Goal: Task Accomplishment & Management: Use online tool/utility

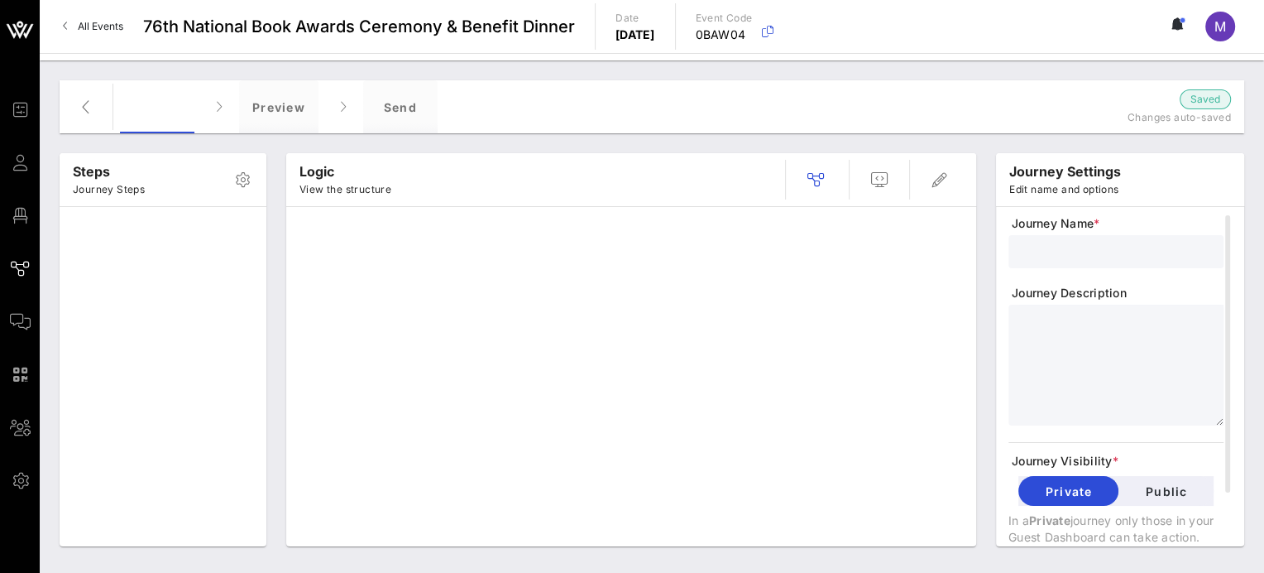
type input "Standard Invite + RSVP + Form"
type textarea "**********"
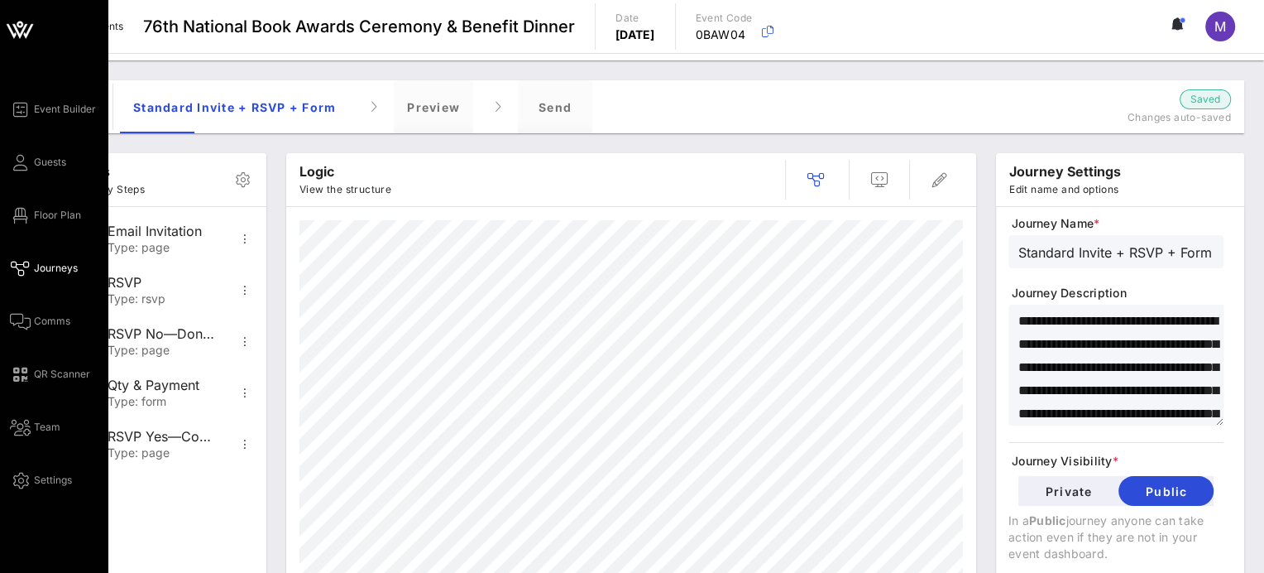
click at [22, 33] on icon at bounding box center [19, 31] width 15 height 14
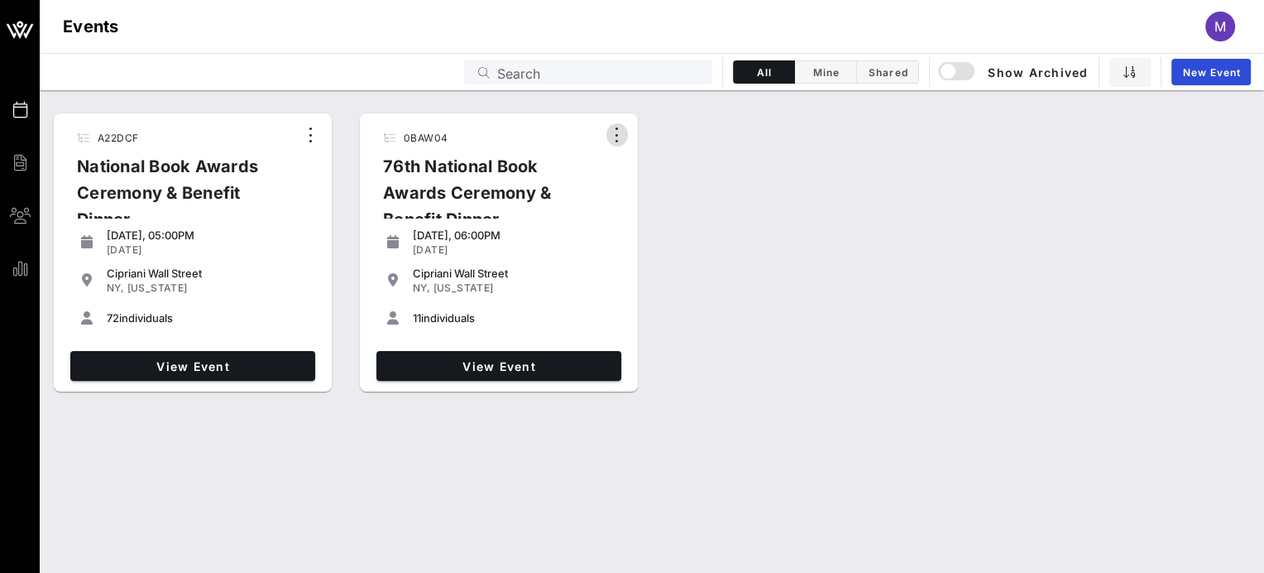
click at [611, 142] on icon "button" at bounding box center [617, 135] width 20 height 20
click at [554, 275] on div "Cipriani Wall Street" at bounding box center [514, 272] width 202 height 13
click at [456, 328] on div "11 individuals" at bounding box center [499, 317] width 232 height 33
click at [454, 318] on div "11 individuals" at bounding box center [514, 317] width 202 height 13
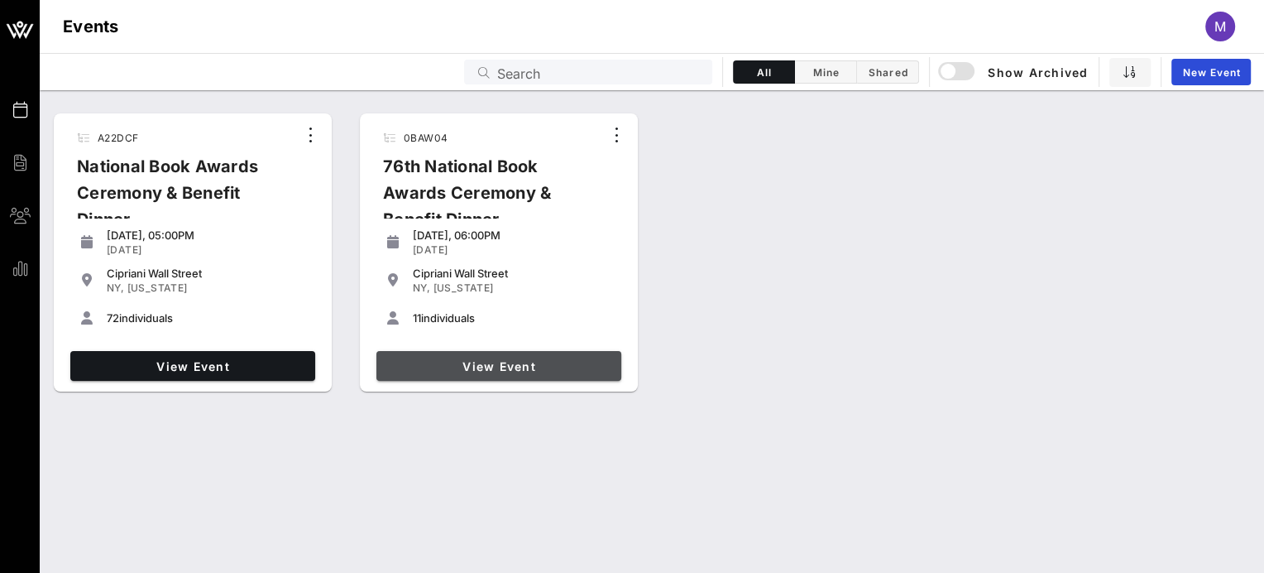
click at [478, 367] on span "View Event" at bounding box center [499, 366] width 232 height 14
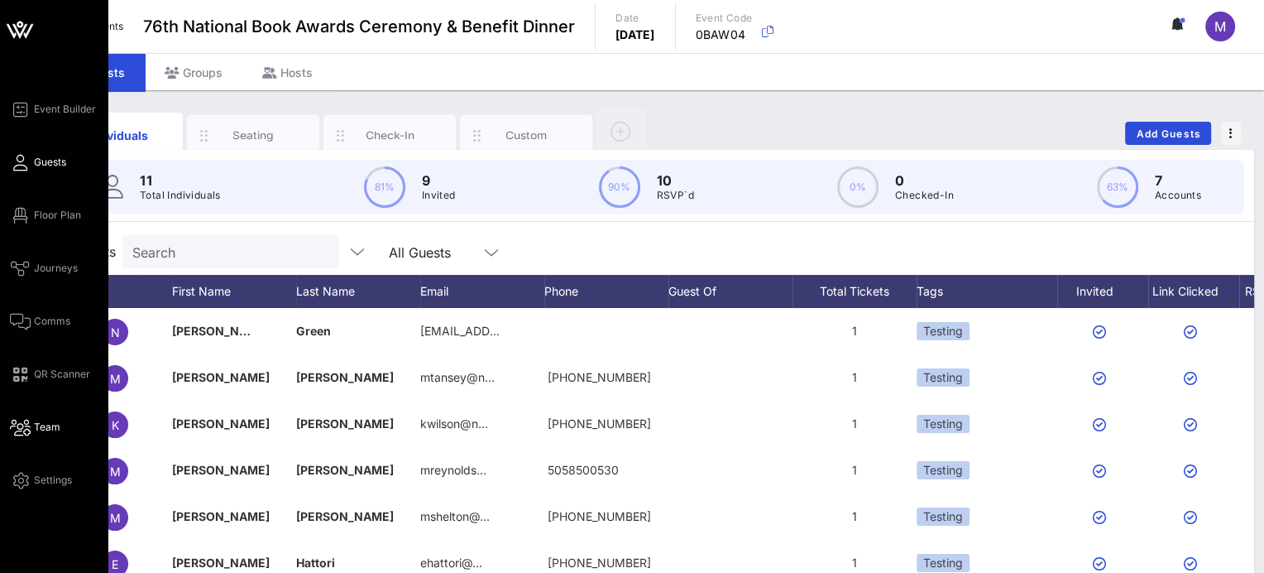
click at [34, 426] on span "Team" at bounding box center [47, 427] width 26 height 15
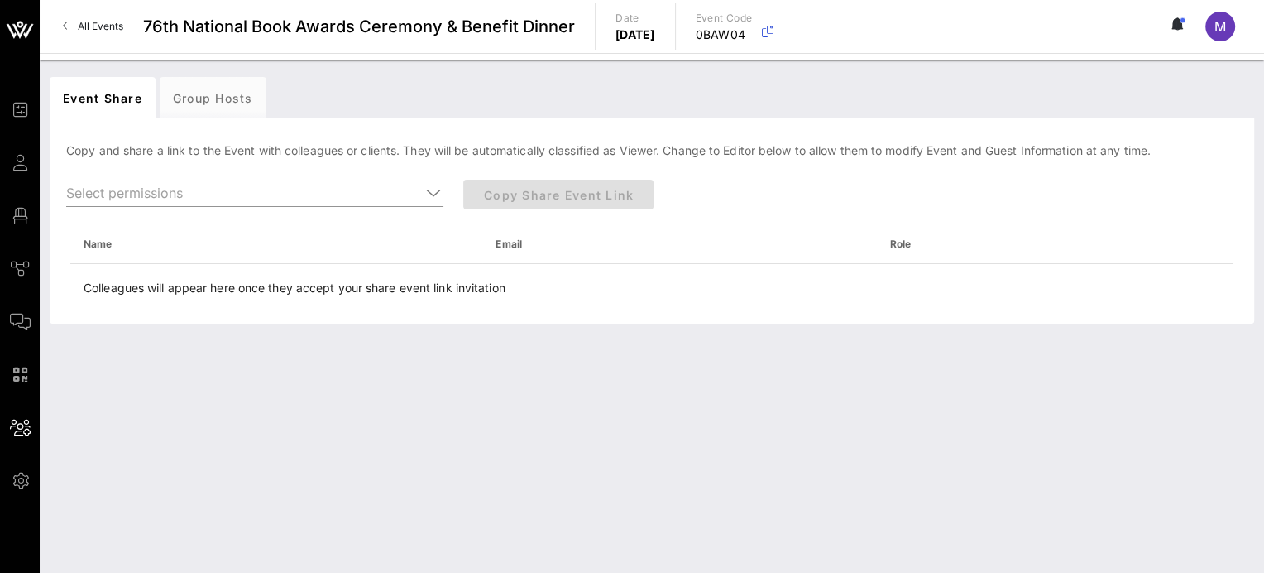
click at [1181, 17] on icon at bounding box center [1178, 23] width 15 height 13
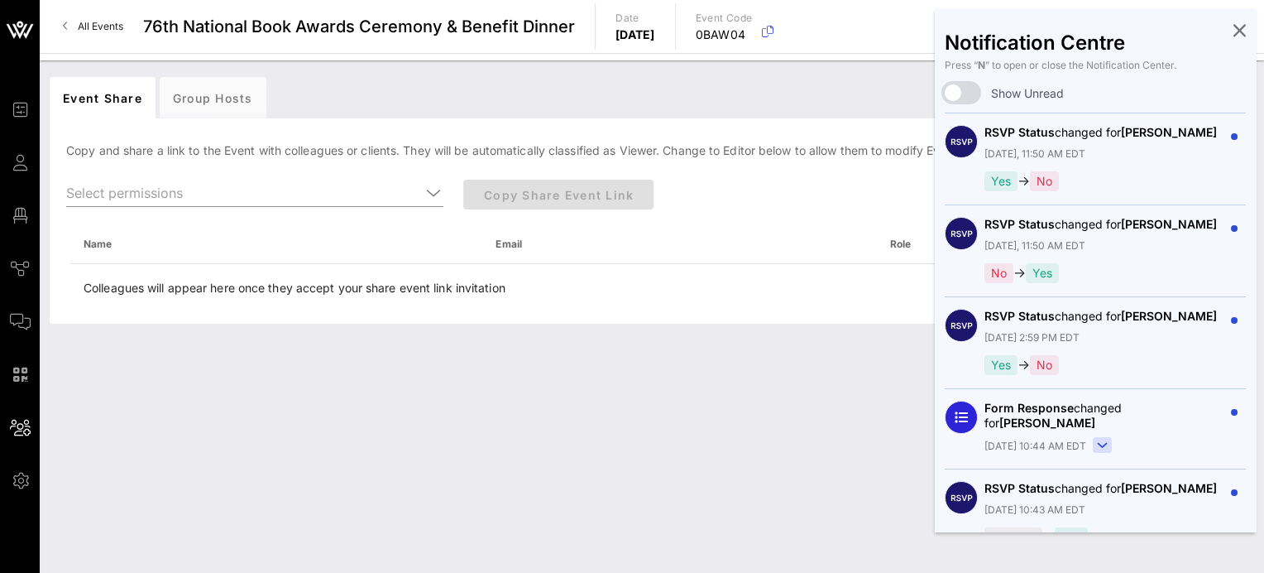
click at [1234, 28] on icon at bounding box center [1240, 29] width 12 height 3
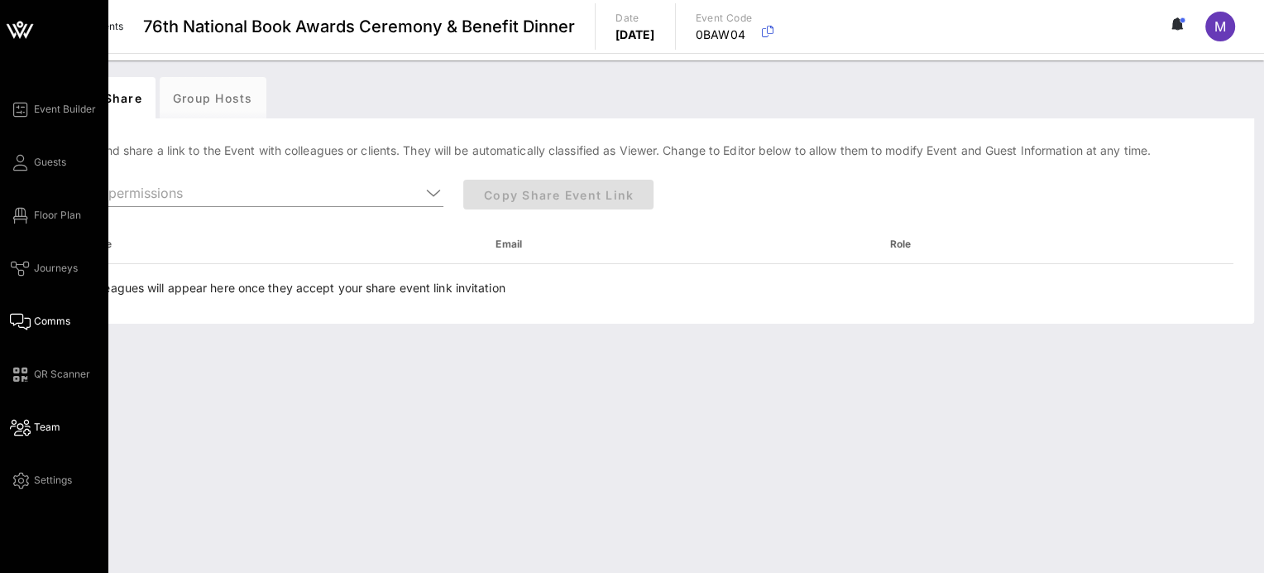
click at [37, 325] on span "Comms" at bounding box center [52, 321] width 36 height 15
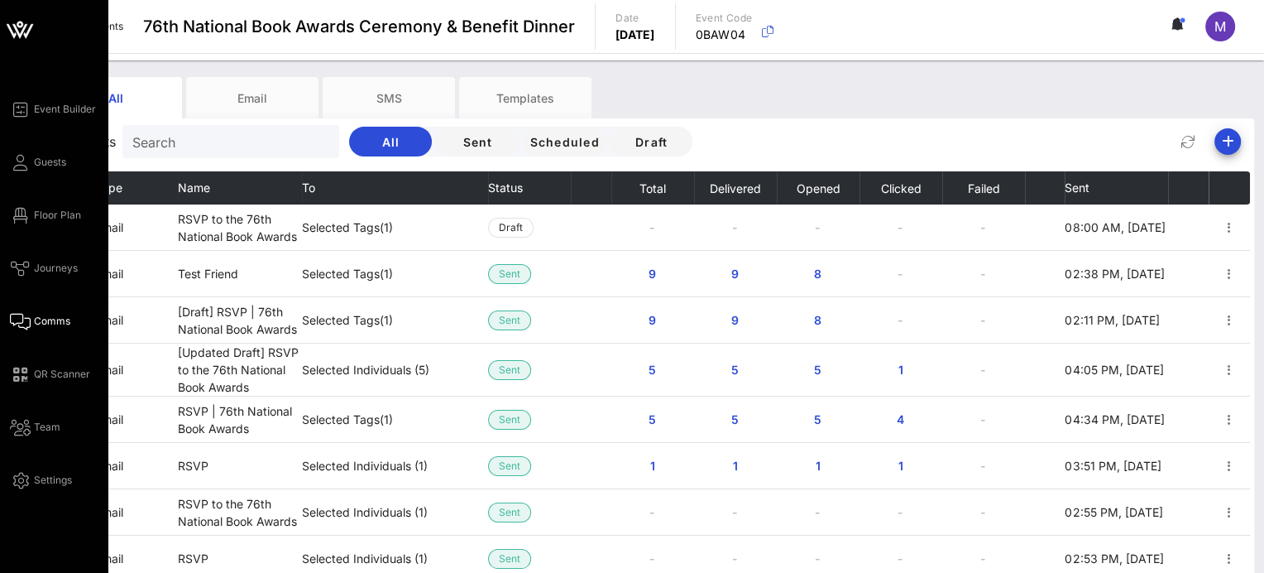
click at [28, 440] on div "Event Builder Guests Floor Plan Journeys Comms QR Scanner Team Settings" at bounding box center [59, 294] width 98 height 391
click at [30, 427] on icon at bounding box center [20, 427] width 21 height 2
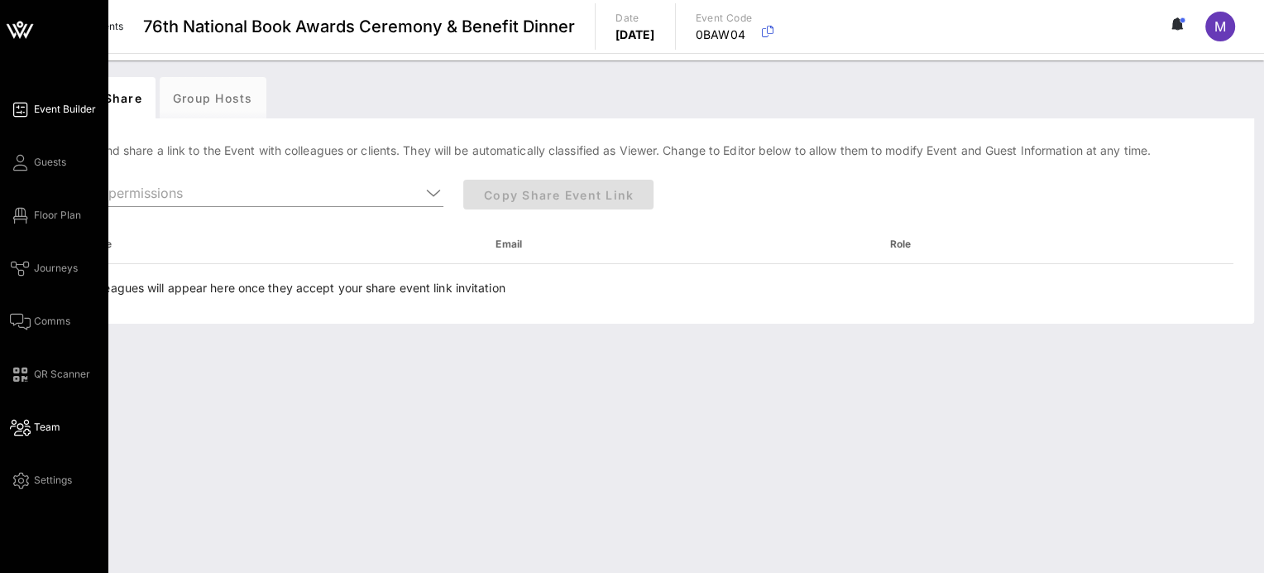
click at [61, 103] on span "Event Builder" at bounding box center [65, 109] width 62 height 15
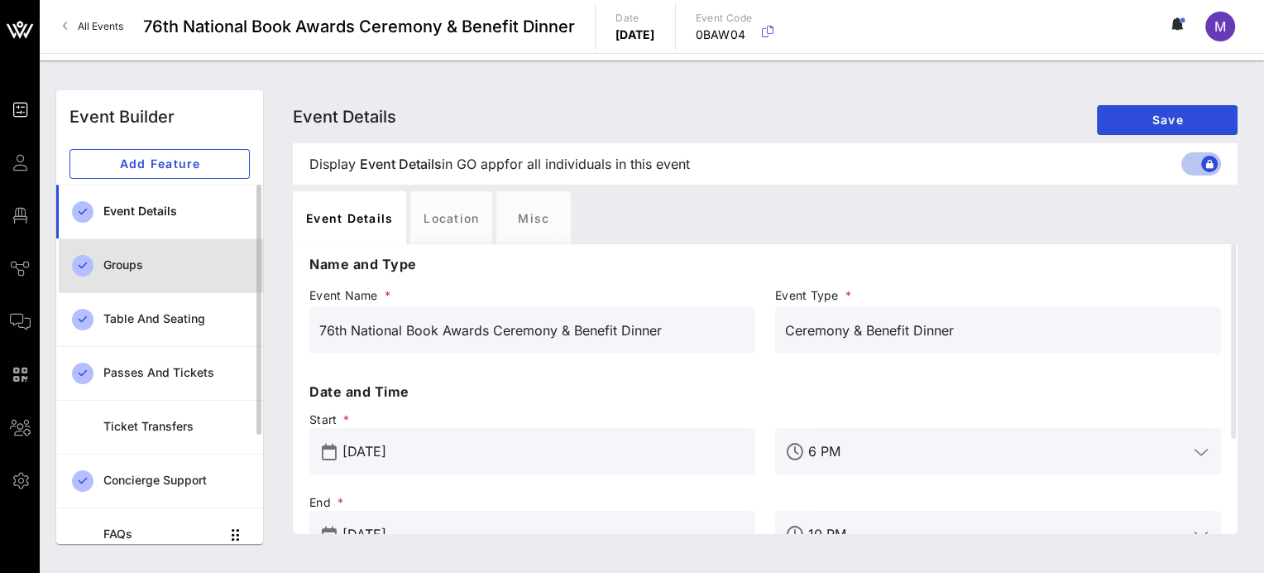
click at [173, 255] on div "Groups" at bounding box center [176, 265] width 146 height 34
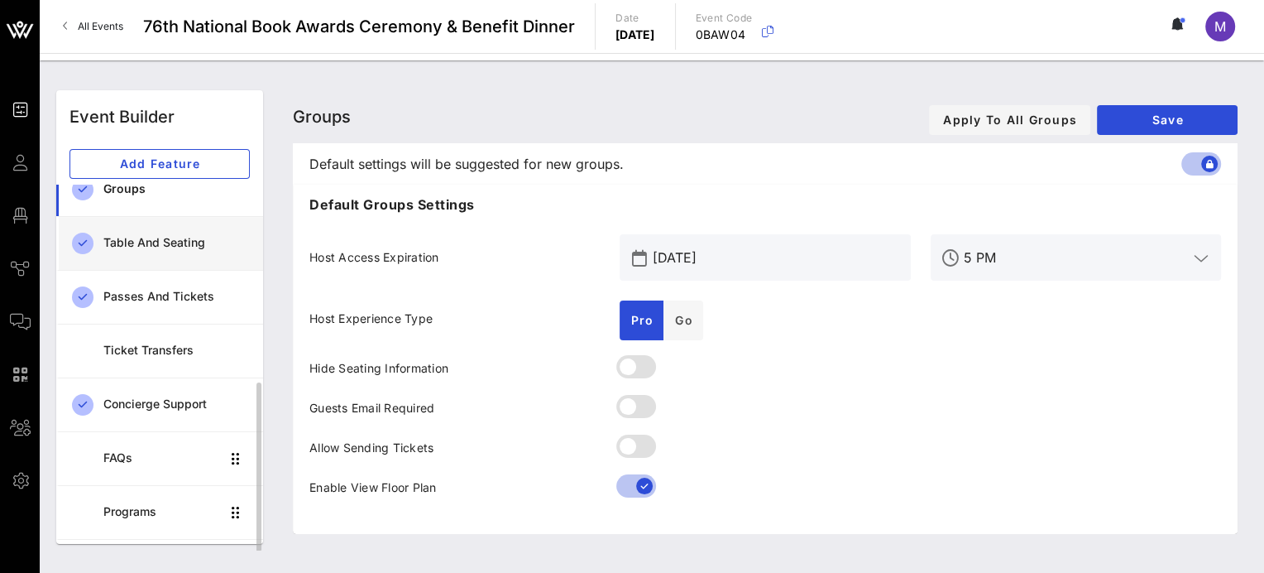
scroll to position [168, 0]
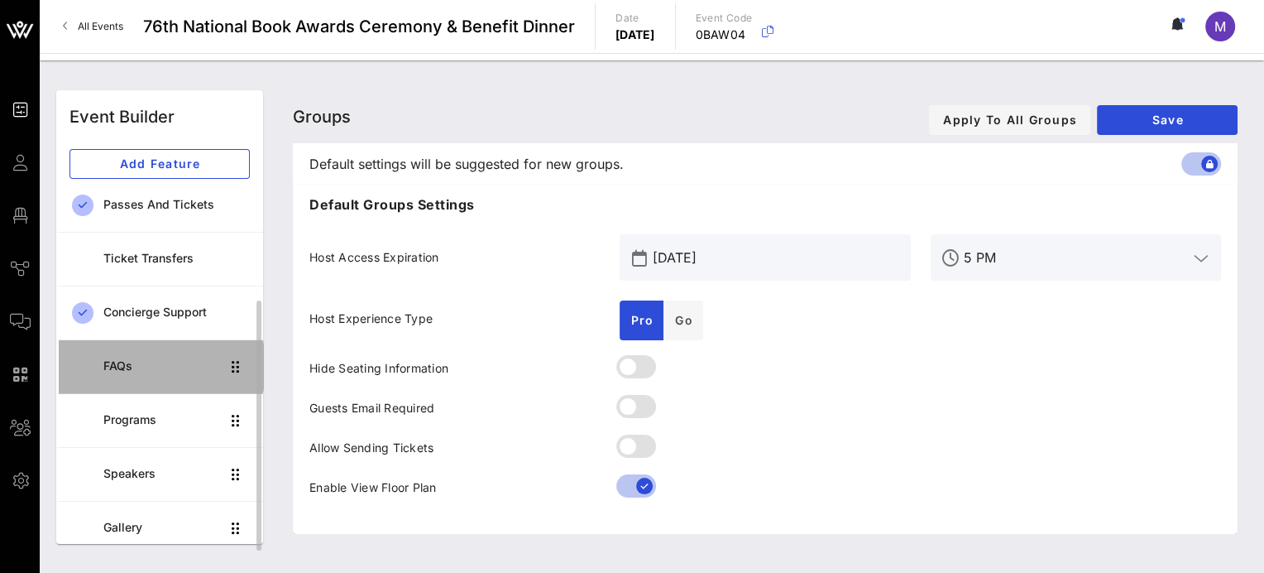
click at [141, 359] on div "FAQs" at bounding box center [161, 366] width 117 height 14
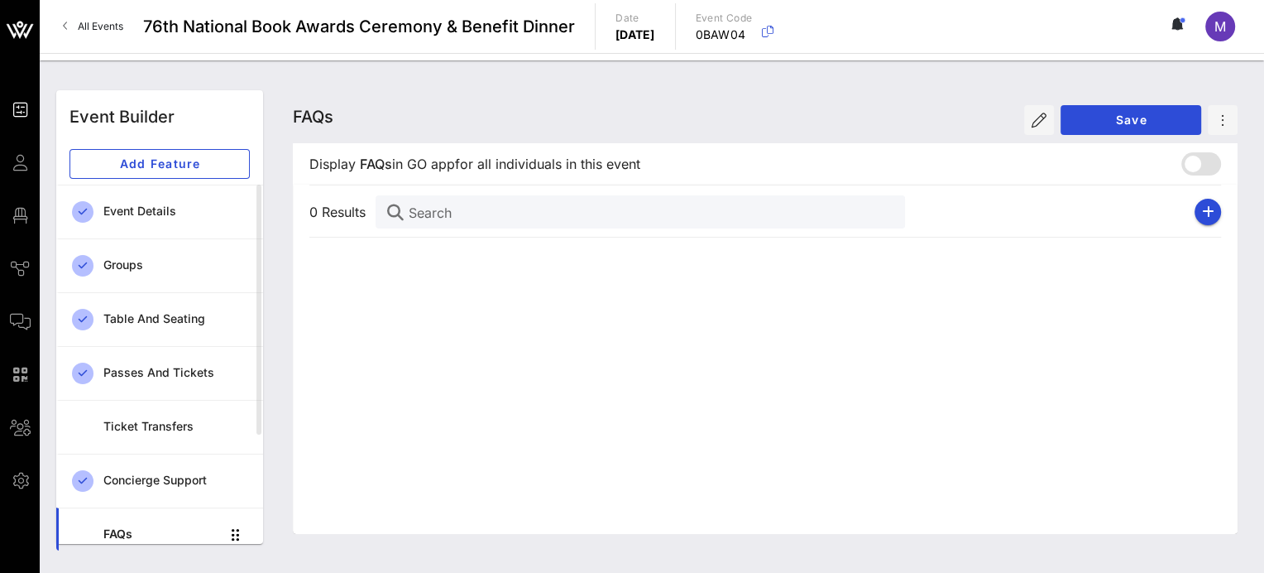
click at [765, 103] on div "FAQs FAQs FAQs Save" at bounding box center [765, 116] width 945 height 53
click at [778, 34] on icon "button" at bounding box center [768, 32] width 20 height 20
